Goal: Information Seeking & Learning: Learn about a topic

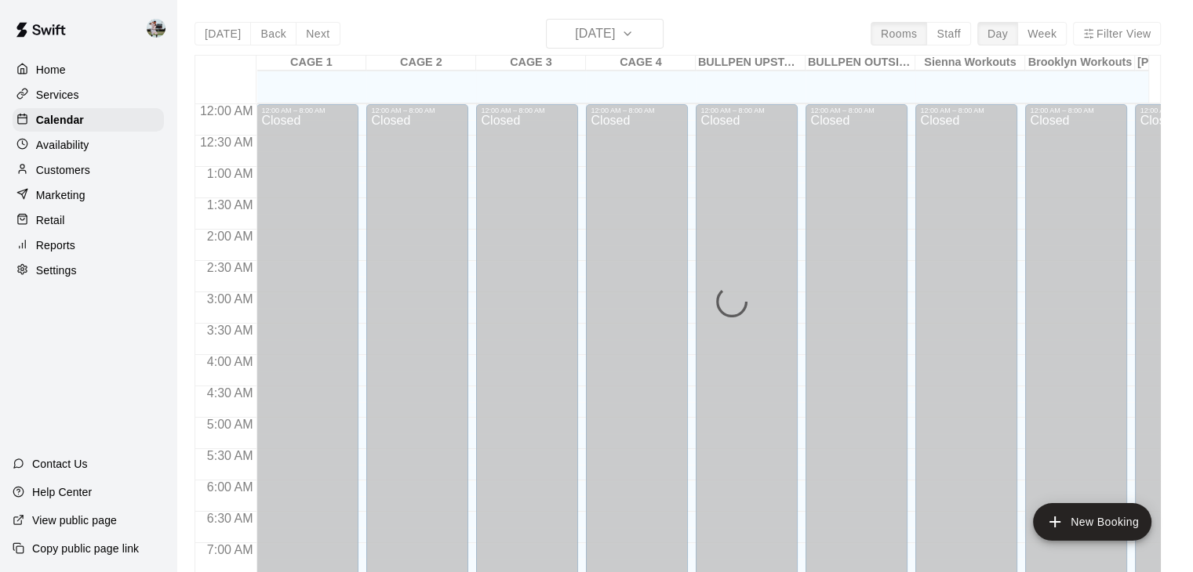
scroll to position [740, 0]
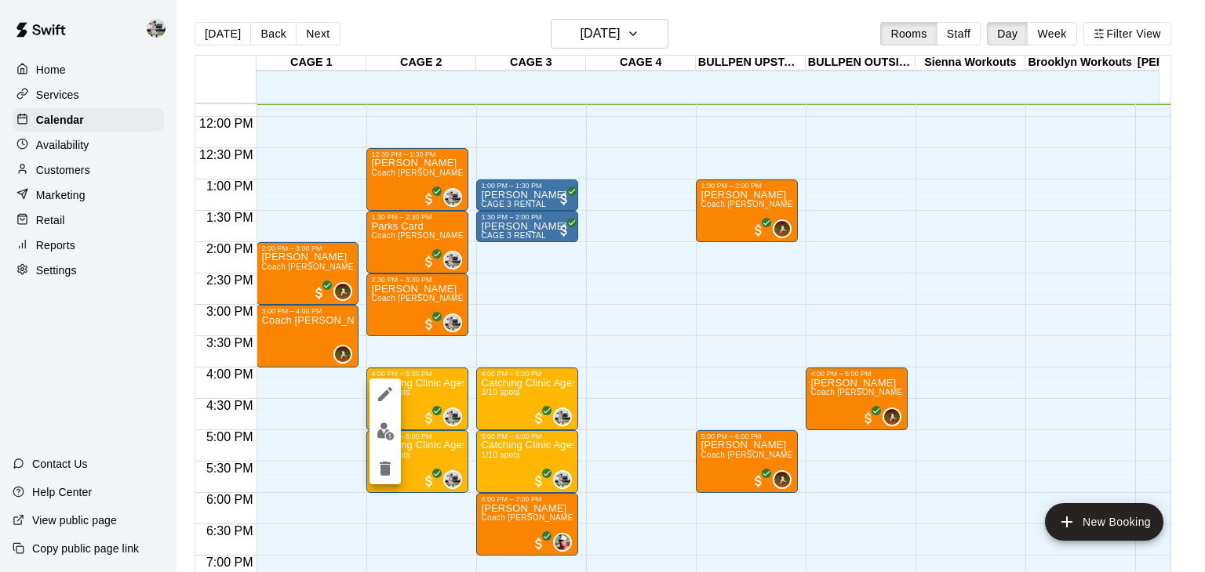
click at [417, 387] on div at bounding box center [602, 286] width 1205 height 572
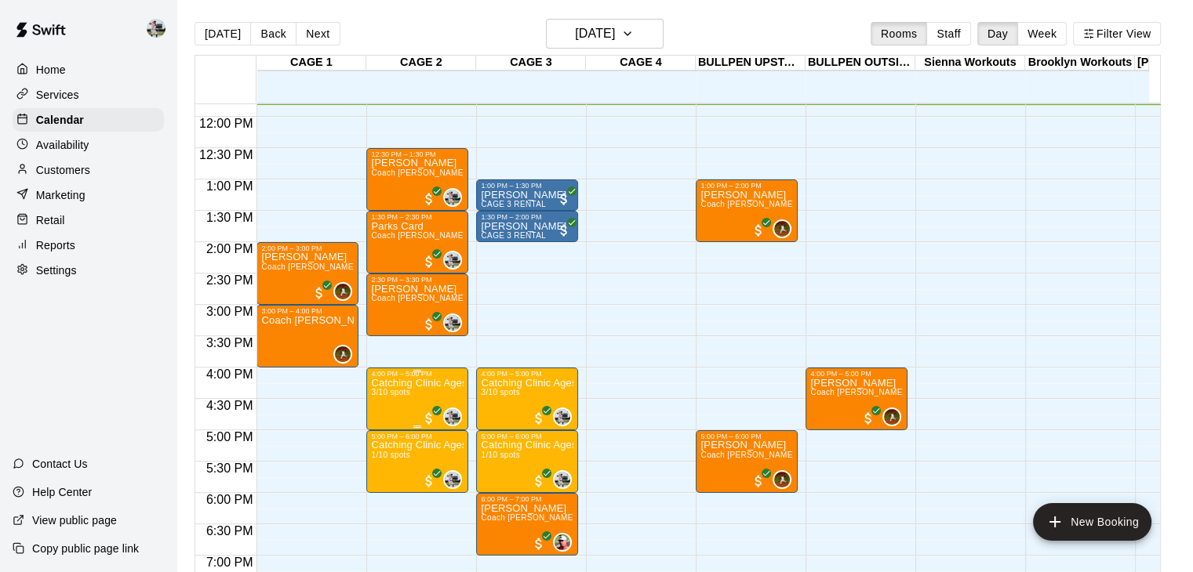
click at [417, 383] on p "Catching Clinic Ages [DEMOGRAPHIC_DATA]" at bounding box center [417, 383] width 93 height 0
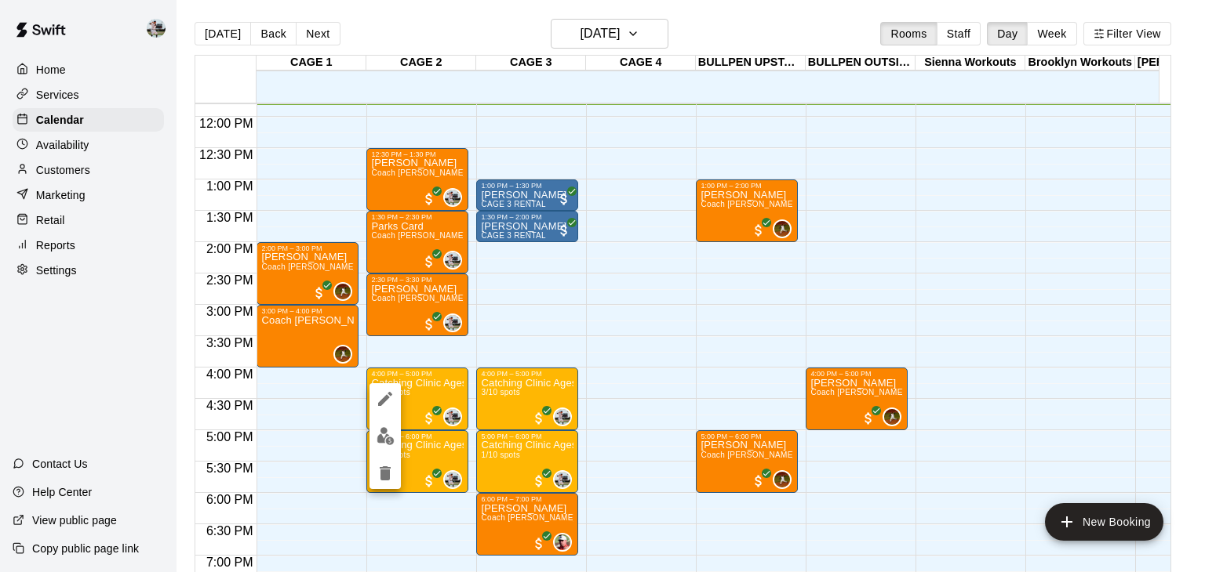
click at [945, 34] on div at bounding box center [602, 286] width 1205 height 572
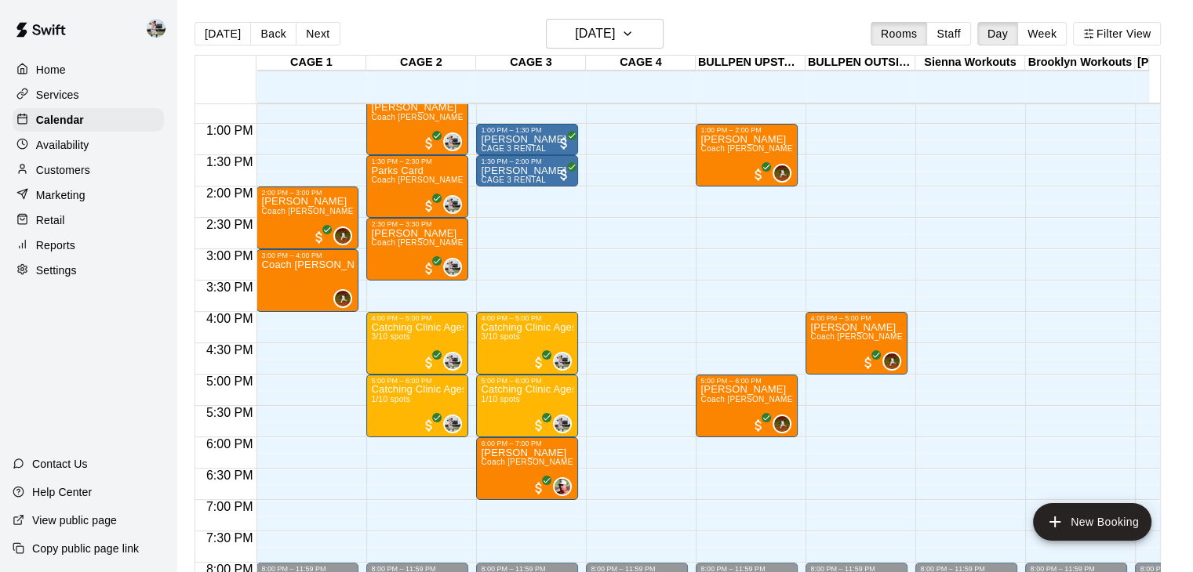
scroll to position [797, 0]
